Goal: Book appointment/travel/reservation

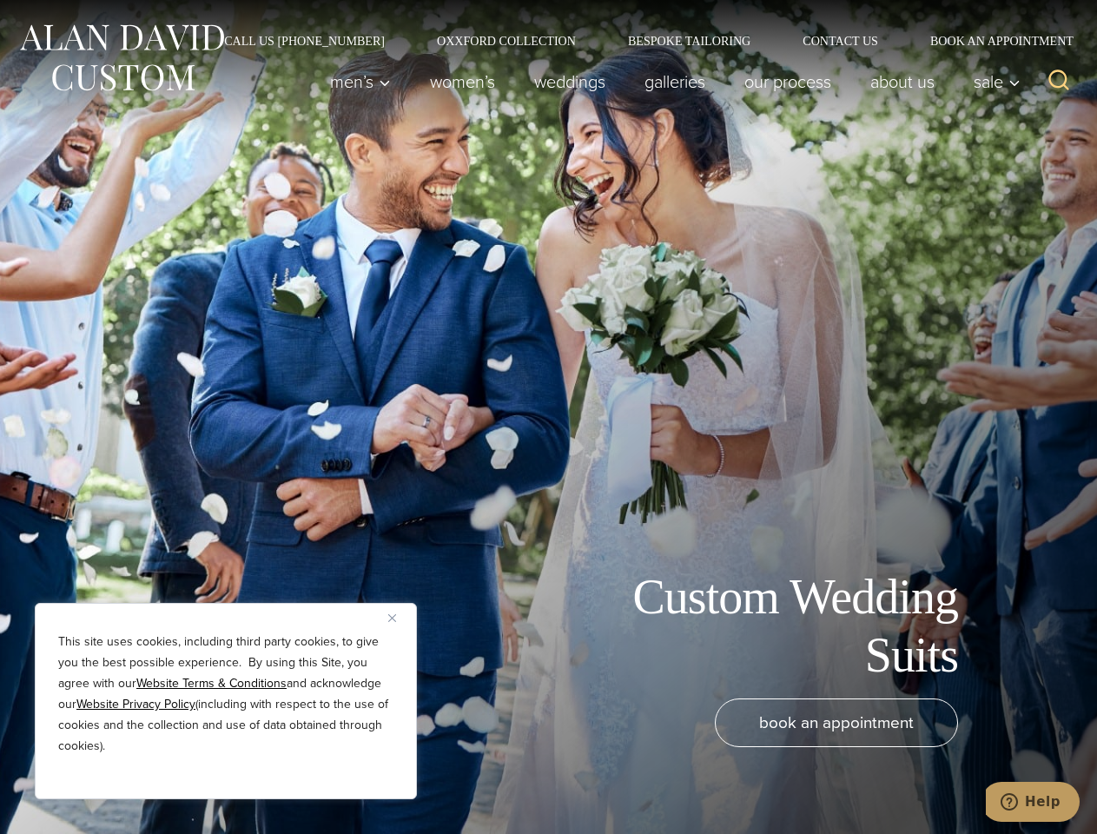
click at [548, 417] on div "Custom Wedding Suits book an appointment" at bounding box center [548, 417] width 1097 height 834
click at [399, 618] on button "Close" at bounding box center [398, 617] width 21 height 21
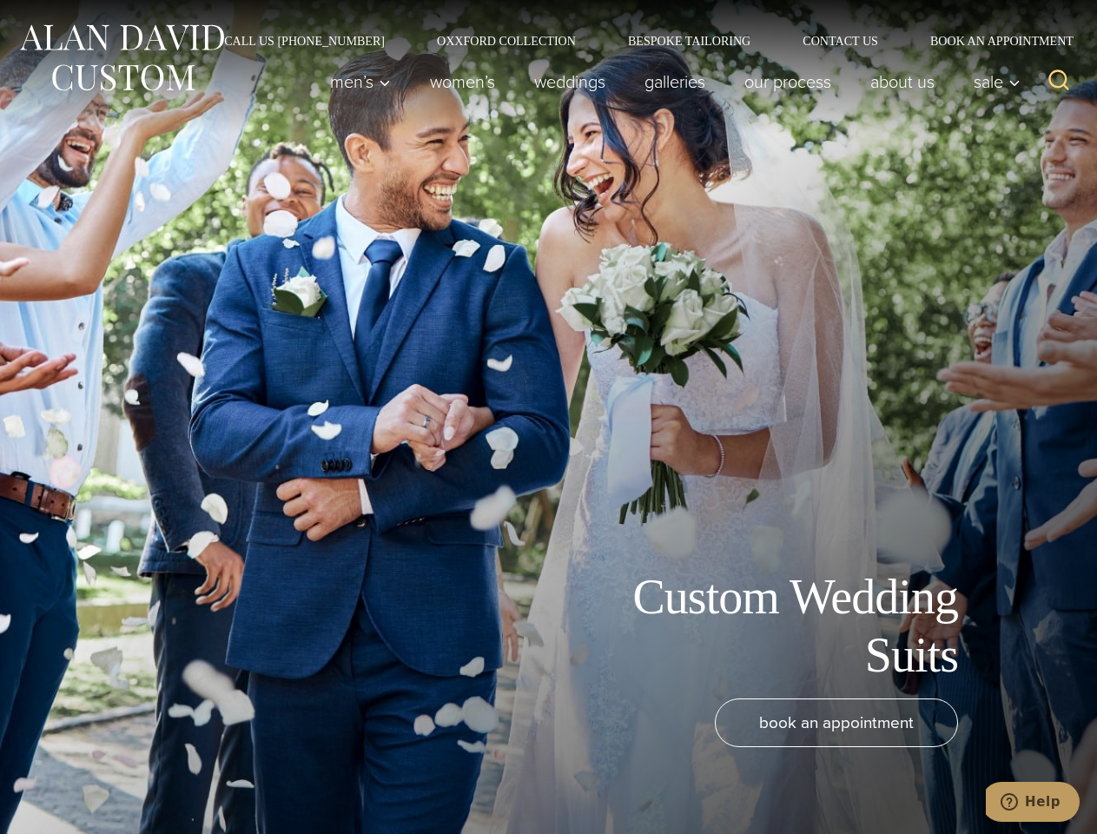
click at [226, 776] on div "book an appointment" at bounding box center [522, 758] width 1010 height 118
click at [1059, 82] on icon "Search" at bounding box center [1059, 80] width 25 height 25
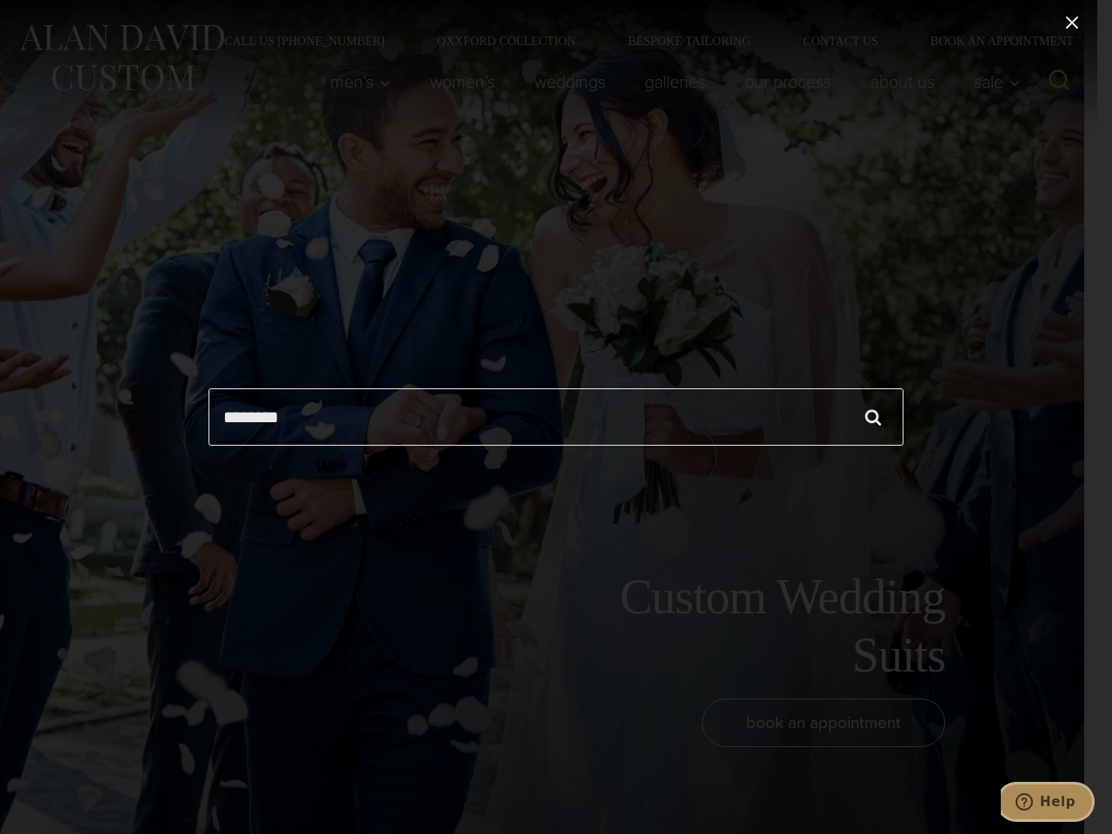
click at [1033, 802] on icon "Help" at bounding box center [1024, 801] width 17 height 17
